Goal: Use online tool/utility: Use online tool/utility

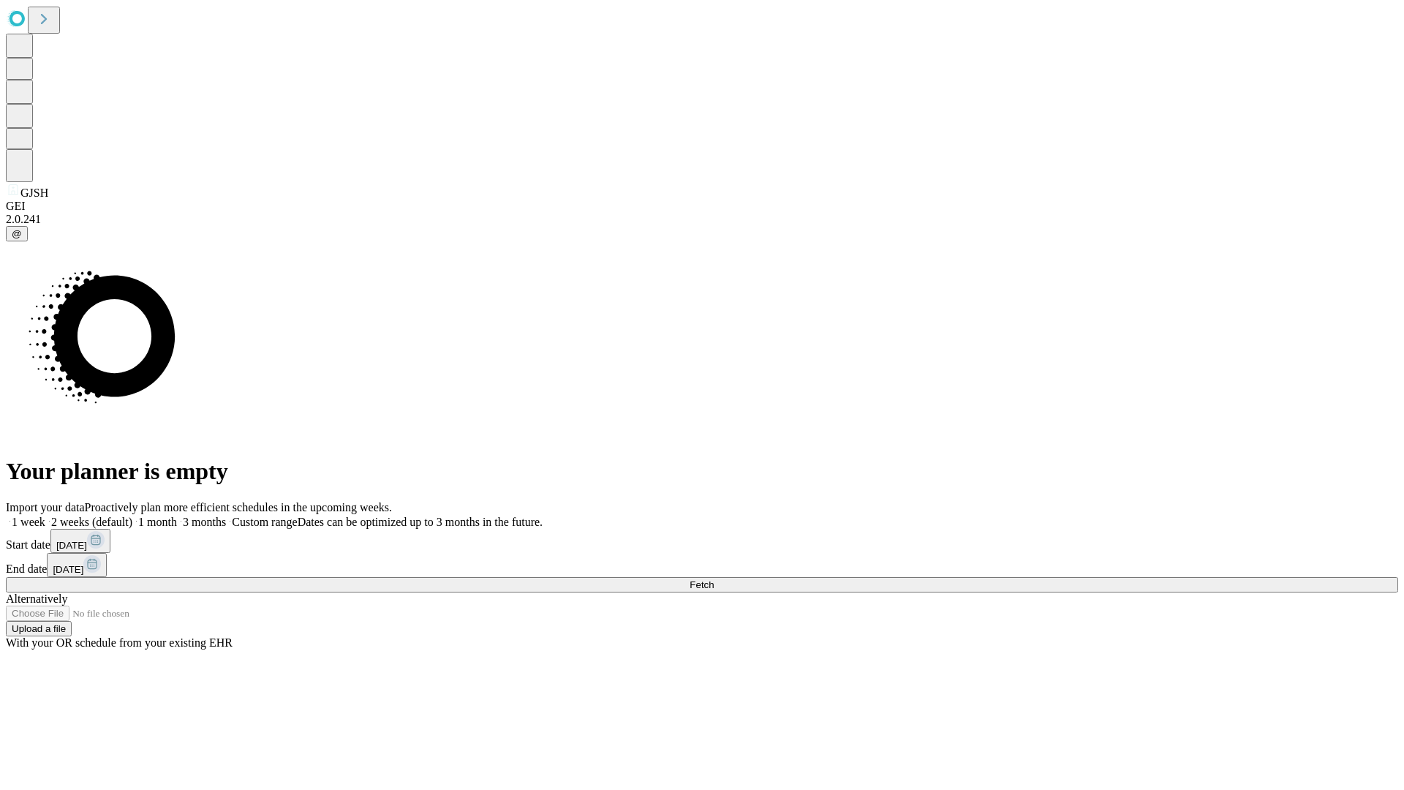
click at [714, 579] on span "Fetch" at bounding box center [702, 584] width 24 height 11
